Goal: Task Accomplishment & Management: Complete application form

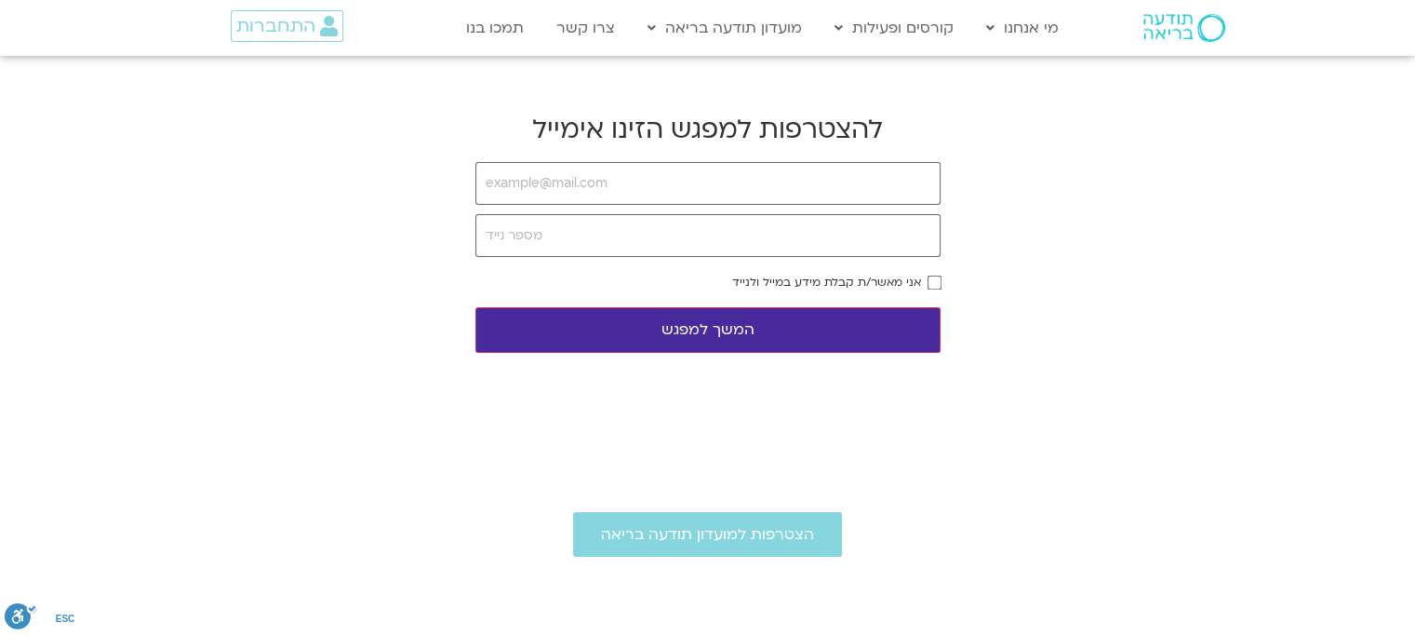
click at [708, 186] on input "email" at bounding box center [708, 183] width 465 height 43
type input "[EMAIL_ADDRESS][DOMAIN_NAME]"
click at [620, 222] on input "tel" at bounding box center [708, 235] width 465 height 43
type input "0523231612"
click at [746, 320] on button "המשך למפגש" at bounding box center [708, 330] width 465 height 46
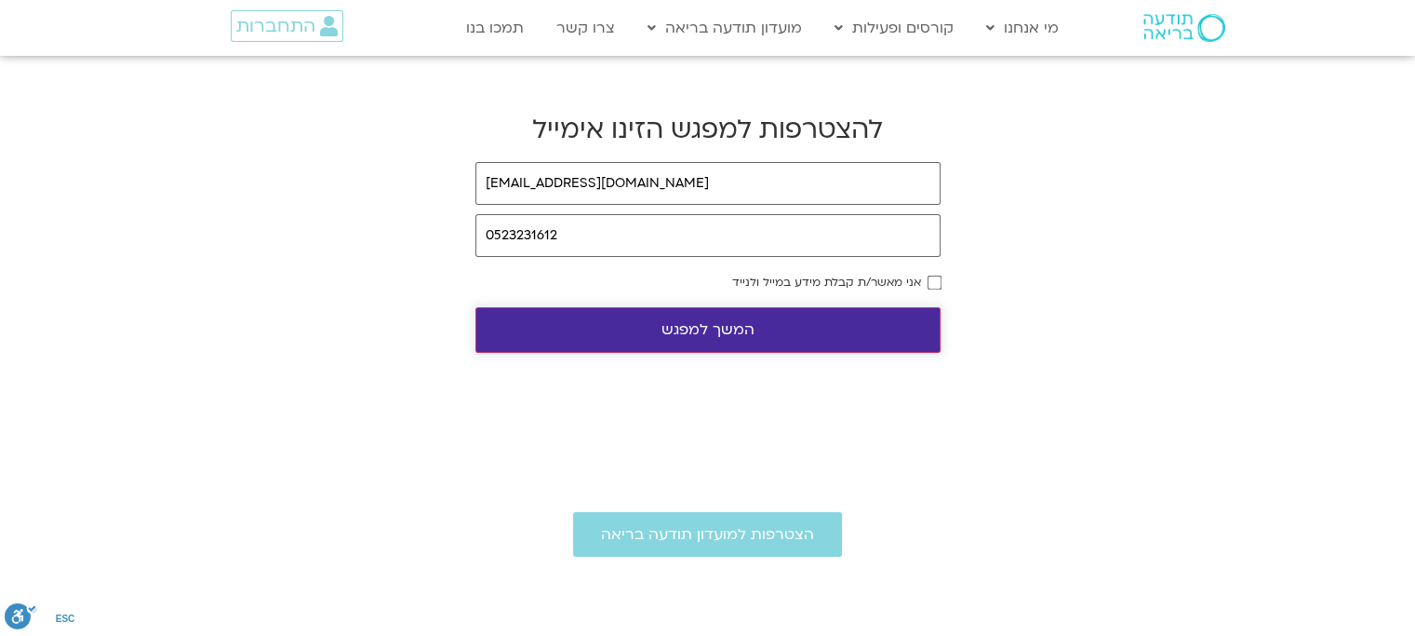
click at [823, 318] on button "המשך למפגש" at bounding box center [708, 330] width 465 height 46
click at [756, 336] on button "המשך למפגש" at bounding box center [708, 330] width 465 height 46
click at [730, 336] on button "המשך למפגש" at bounding box center [708, 330] width 465 height 46
click at [736, 334] on button "המשך למפגש" at bounding box center [708, 330] width 465 height 46
click at [737, 328] on button "המשך למפגש" at bounding box center [708, 330] width 465 height 46
